Goal: Task Accomplishment & Management: Manage account settings

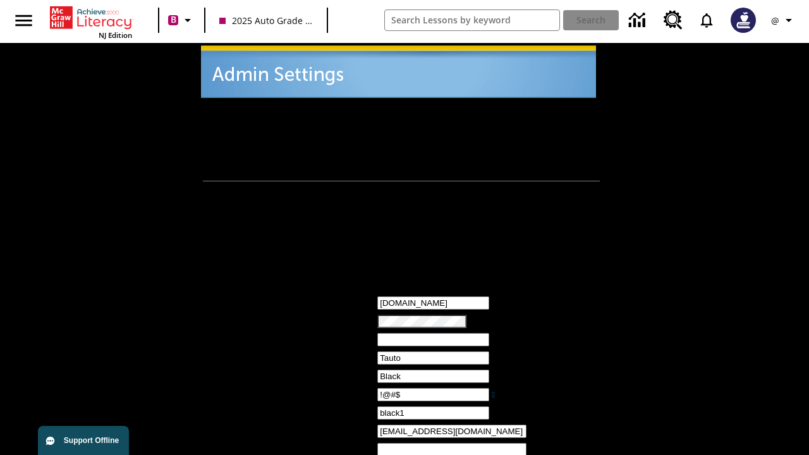
type input "!@#$"
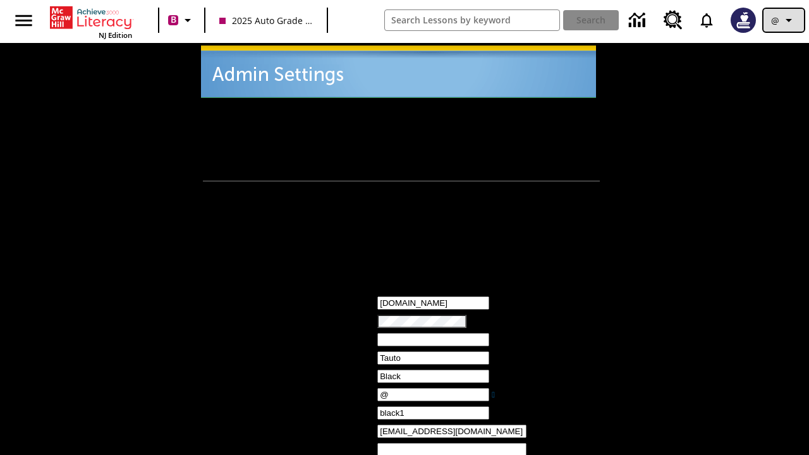
click at [784, 20] on icon "Profile/Settings" at bounding box center [788, 20] width 15 height 15
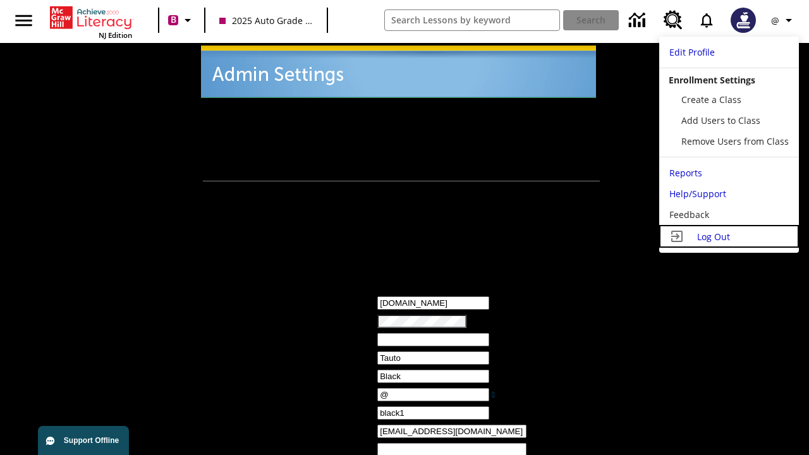
click at [729, 236] on span "Log Out" at bounding box center [713, 237] width 33 height 12
